Goal: Find specific page/section: Find specific page/section

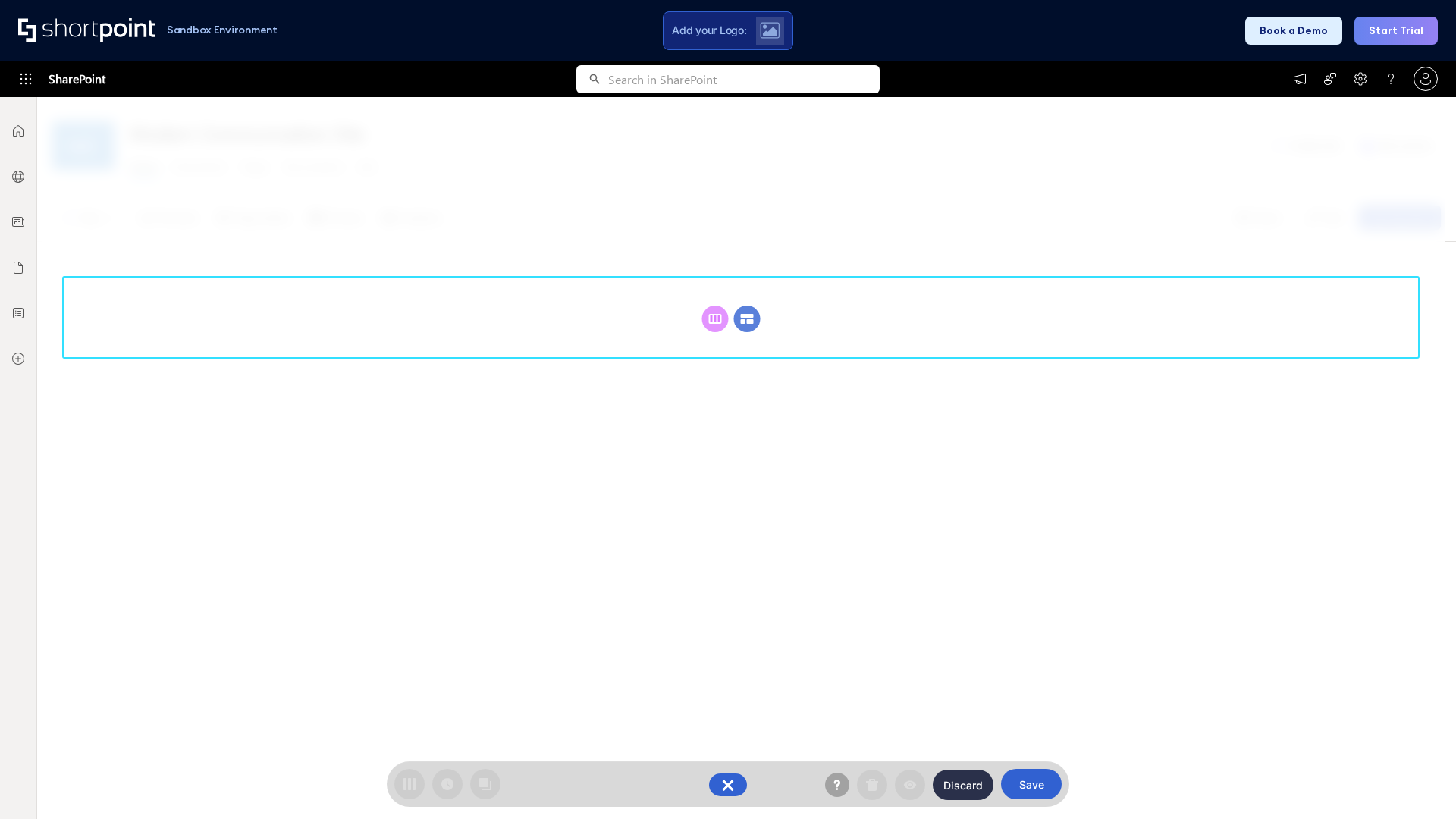
scroll to position [208, 0]
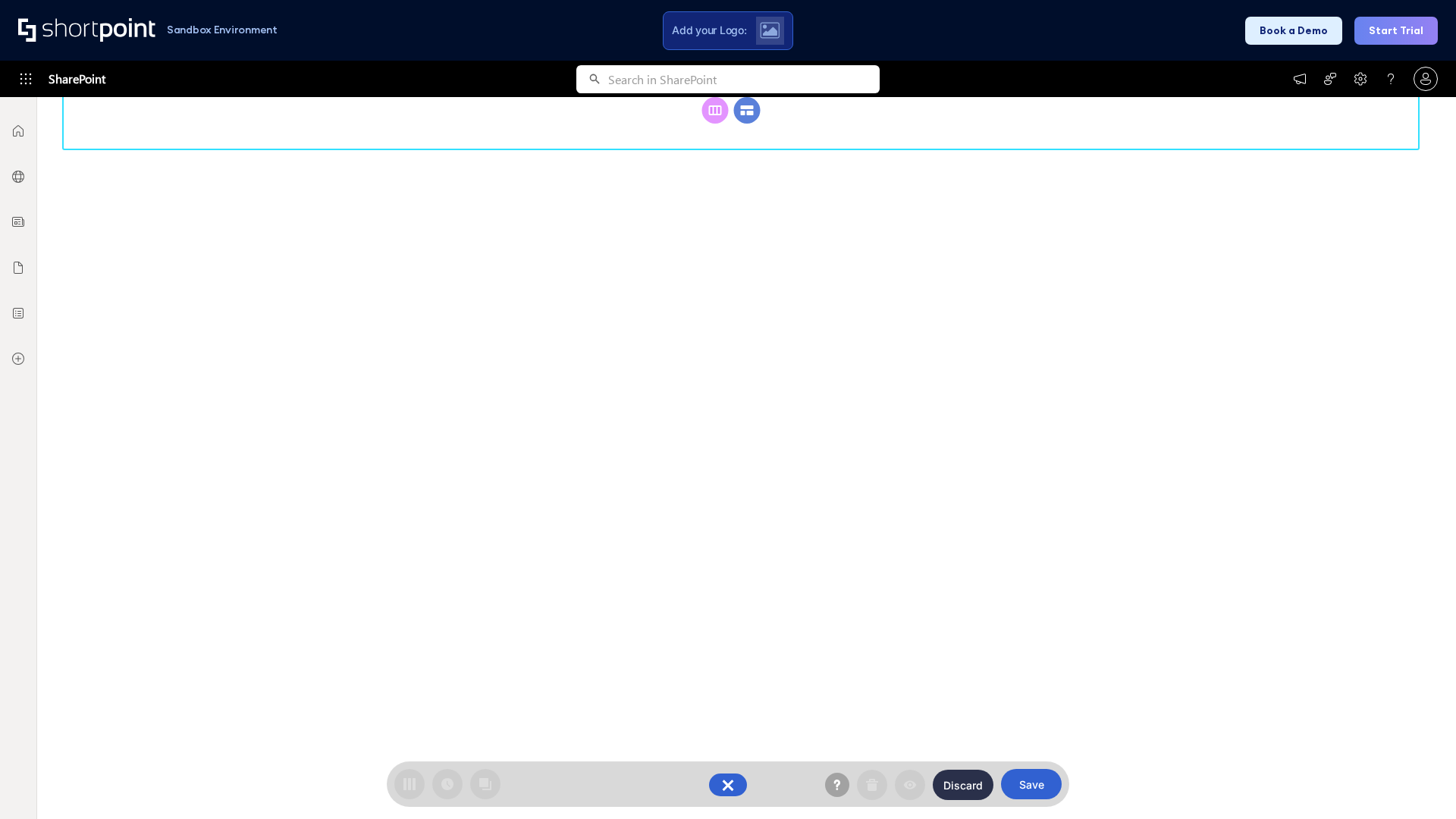
click at [747, 124] on circle at bounding box center [747, 110] width 27 height 27
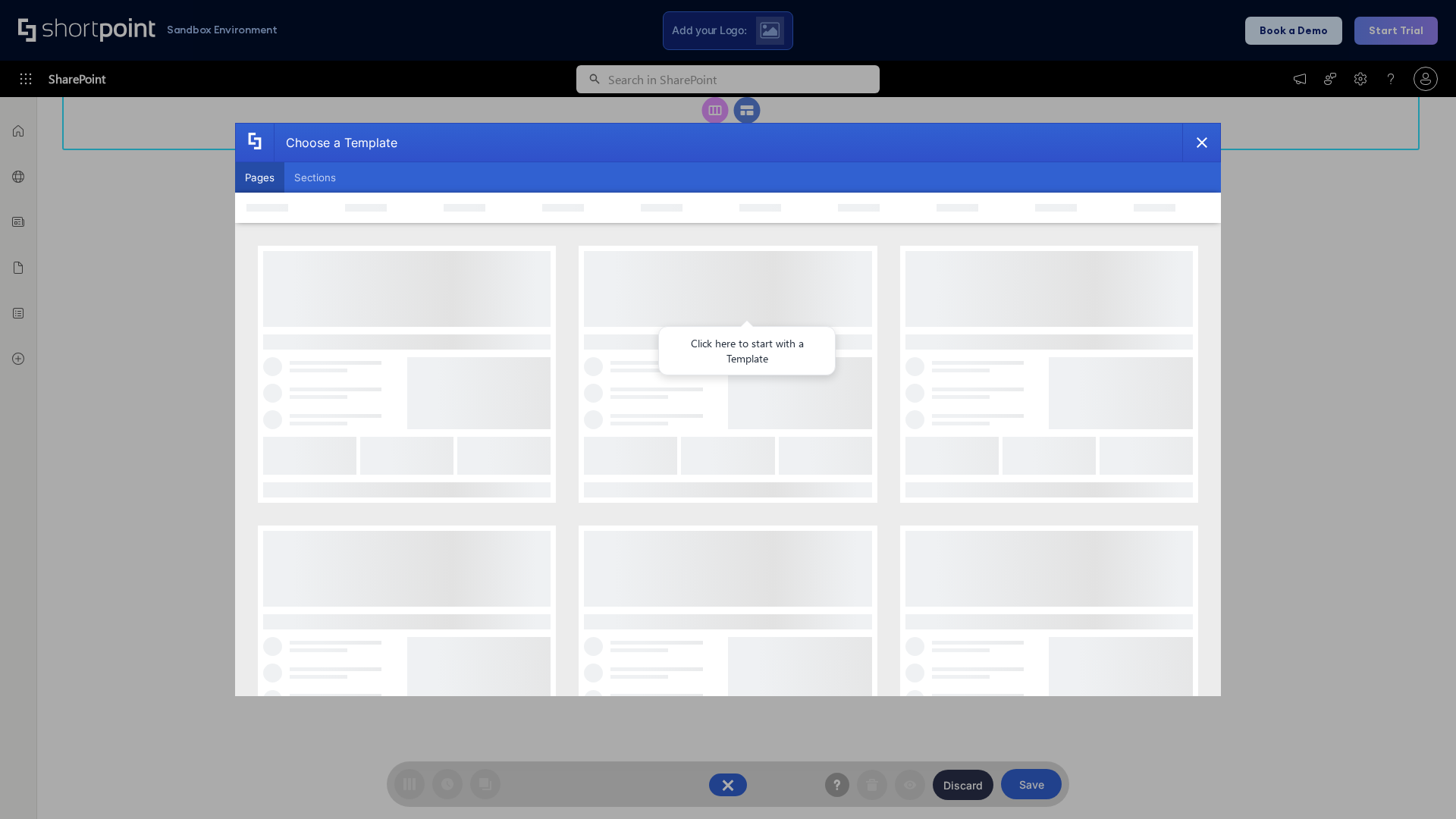
scroll to position [0, 0]
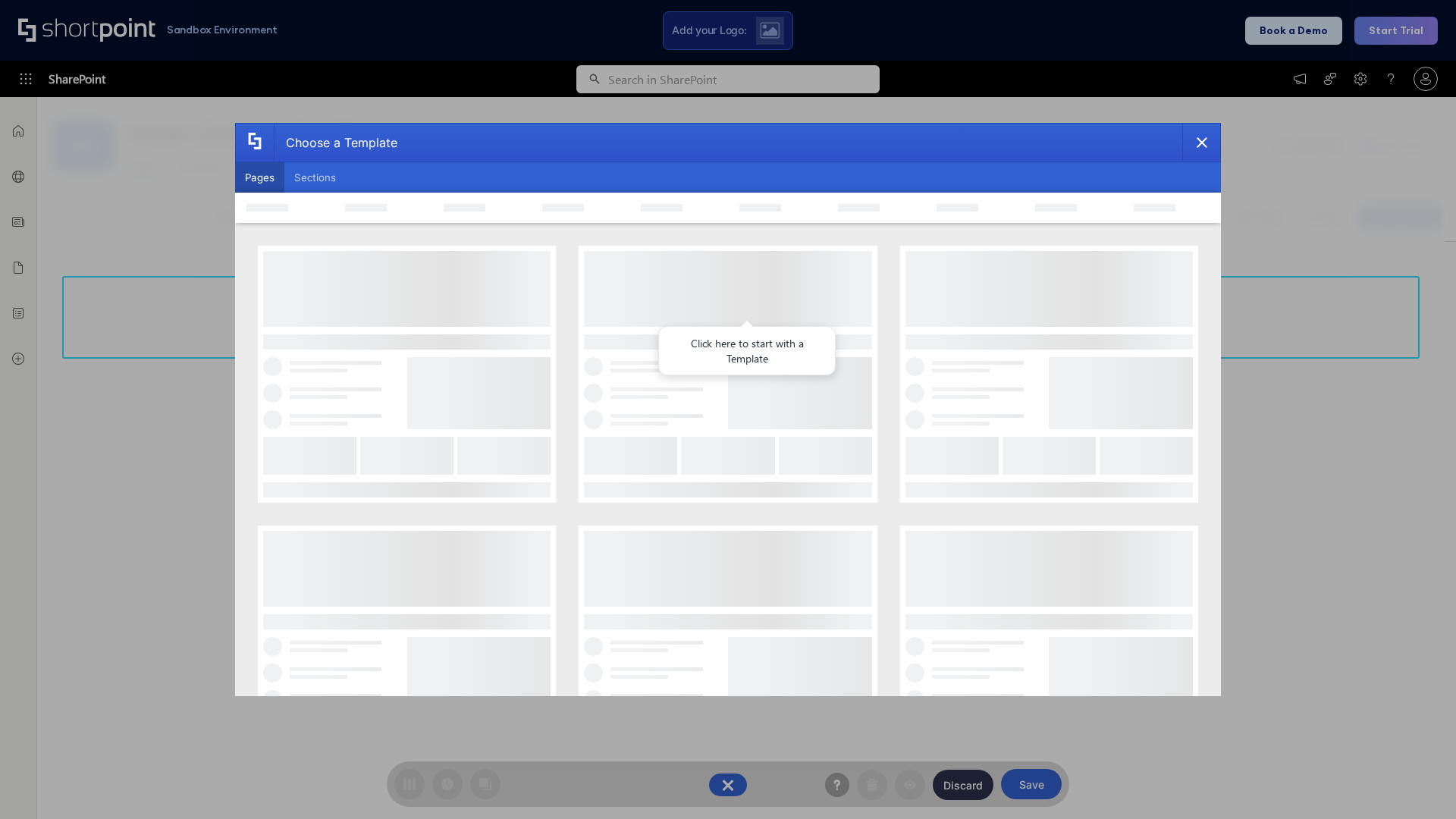
click at [260, 178] on button "Pages" at bounding box center [259, 178] width 49 height 31
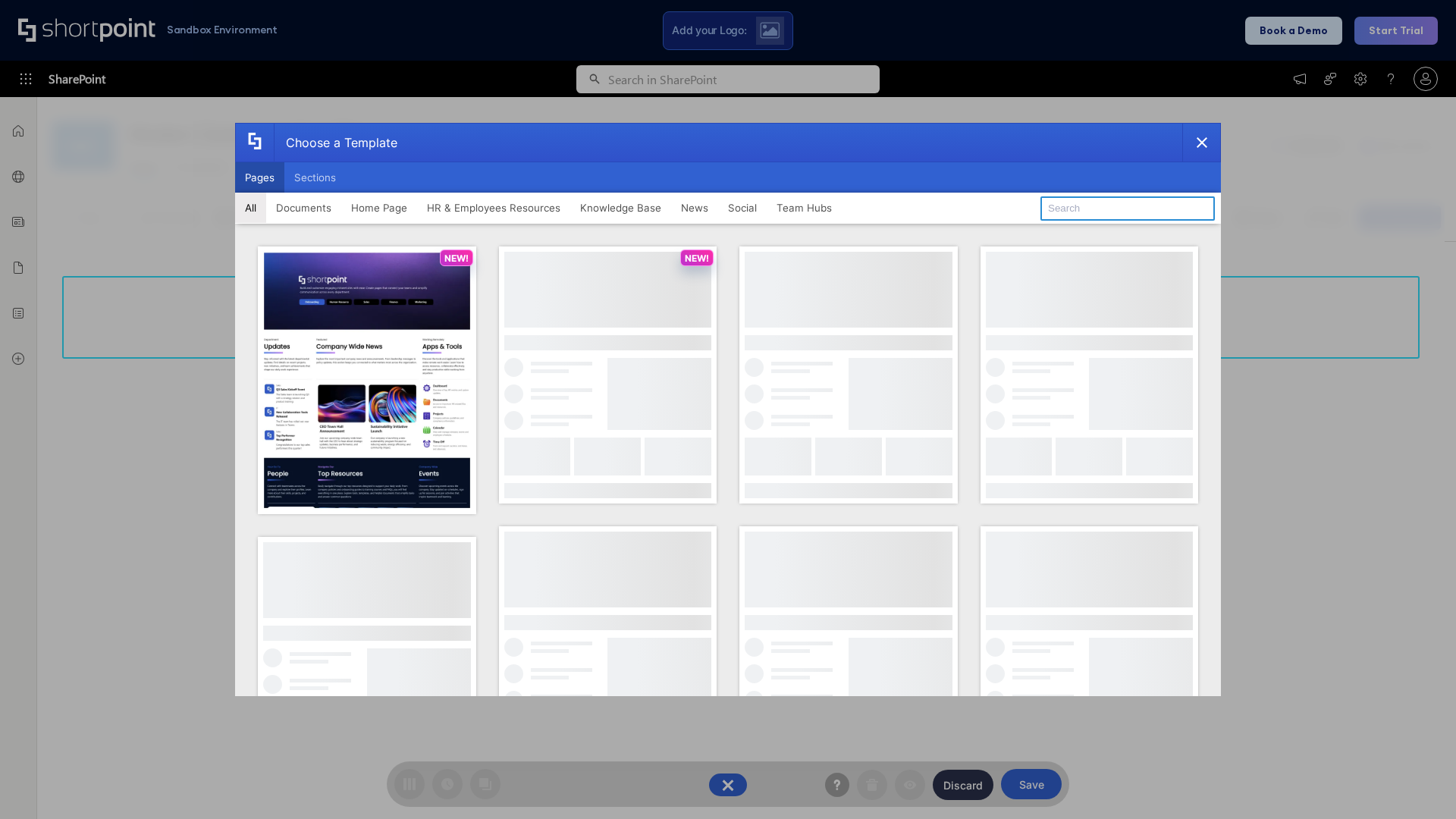
type input "News Portal 5"
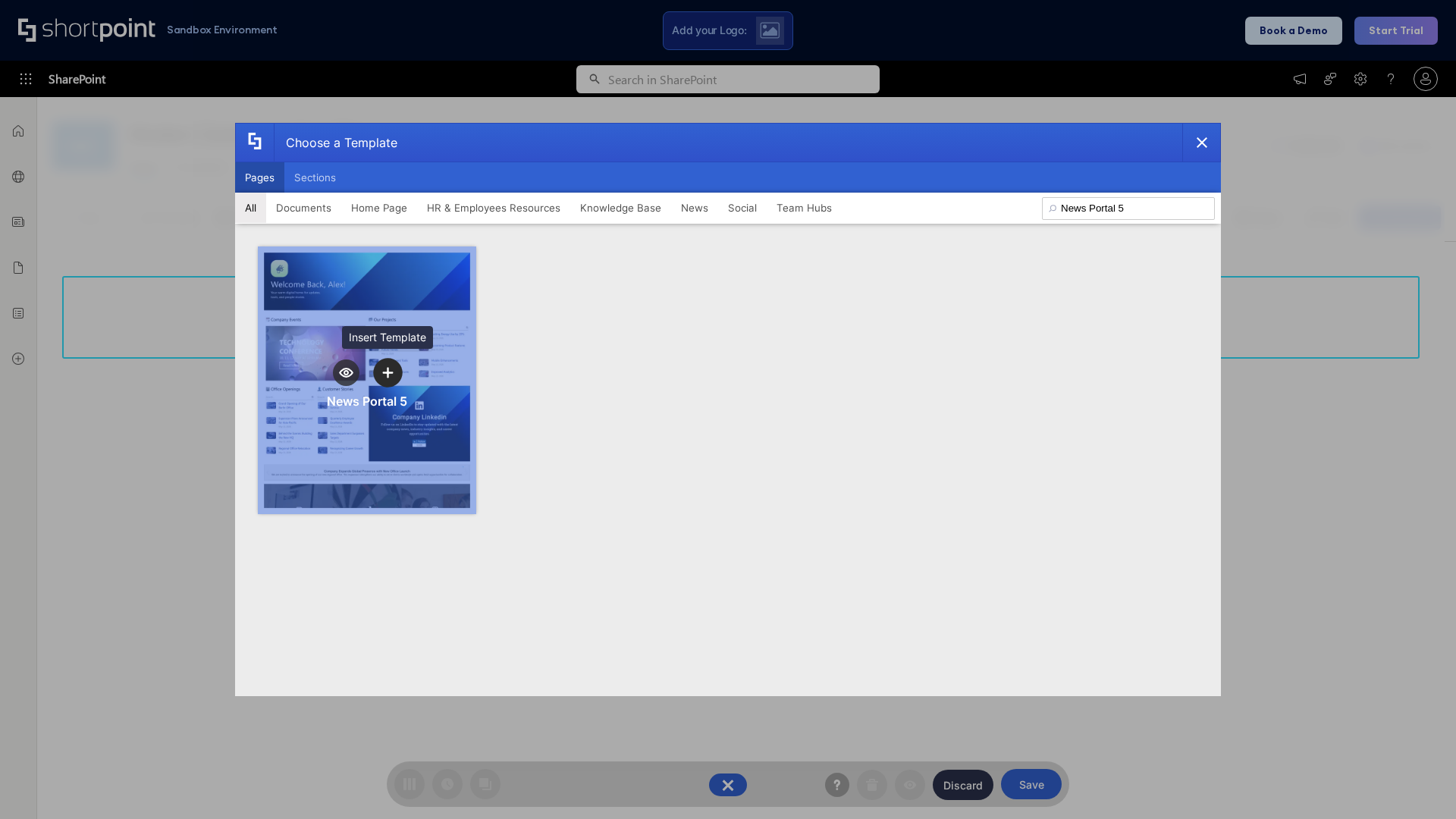
click at [387, 373] on icon "template selector" at bounding box center [387, 372] width 11 height 11
